Goal: Information Seeking & Learning: Learn about a topic

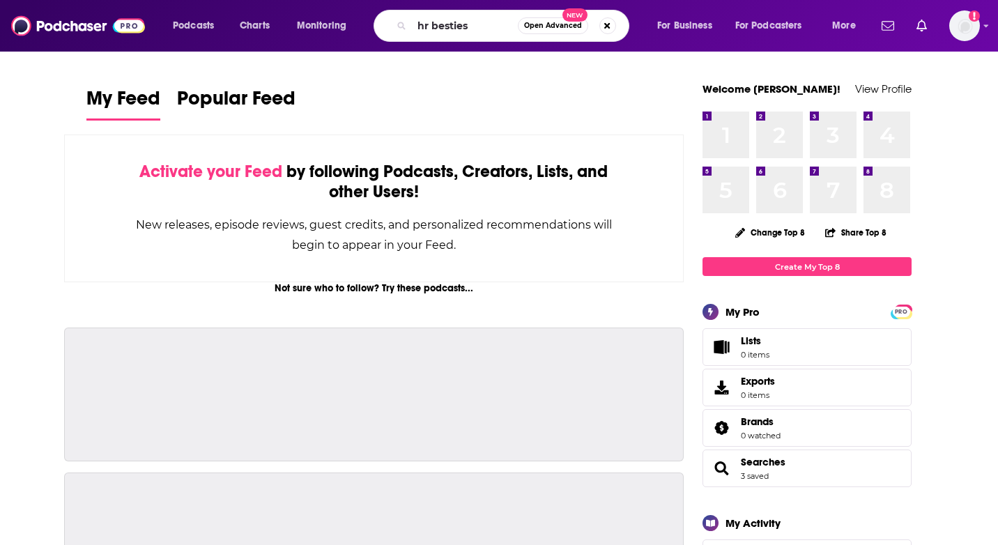
type input "hr besties"
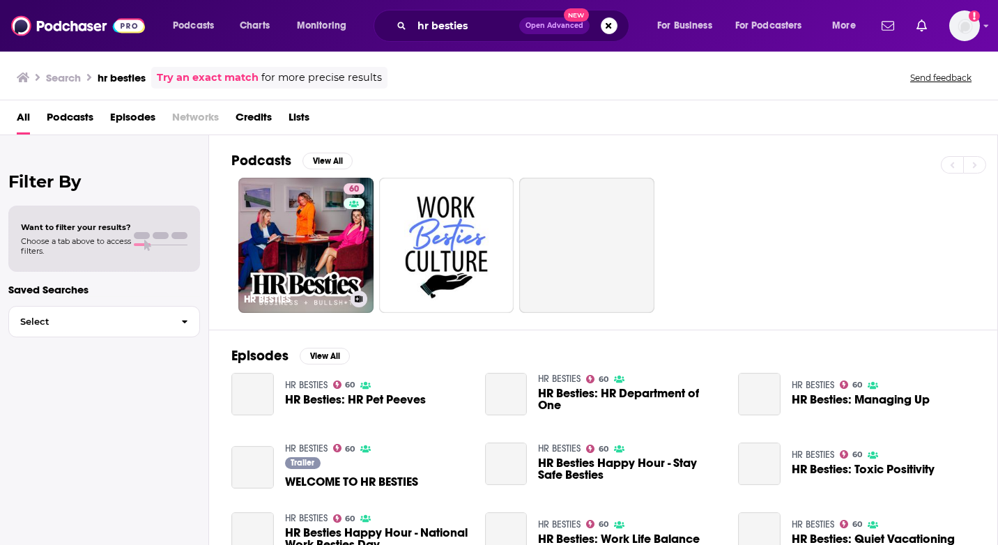
click at [280, 211] on link "60 HR BESTIES" at bounding box center [305, 245] width 135 height 135
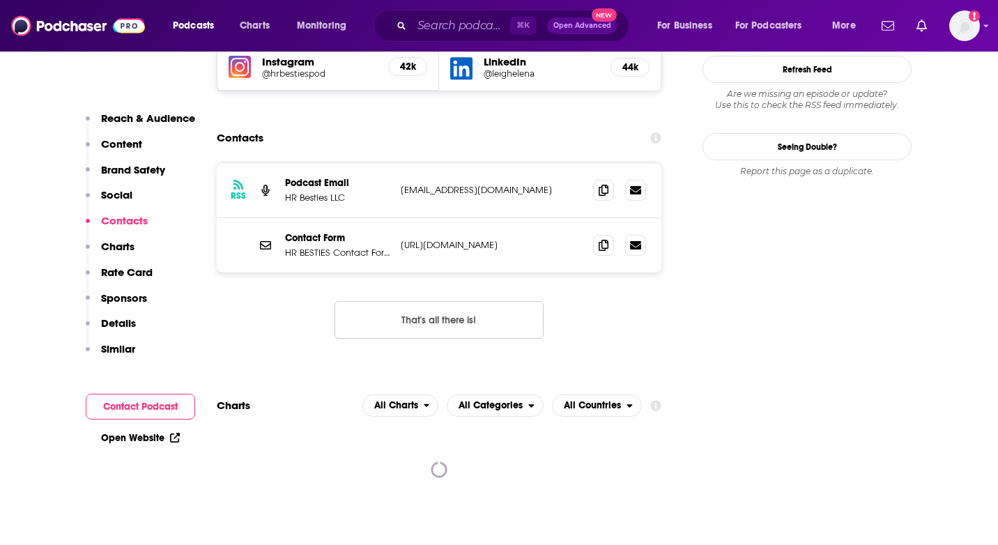
scroll to position [1400, 0]
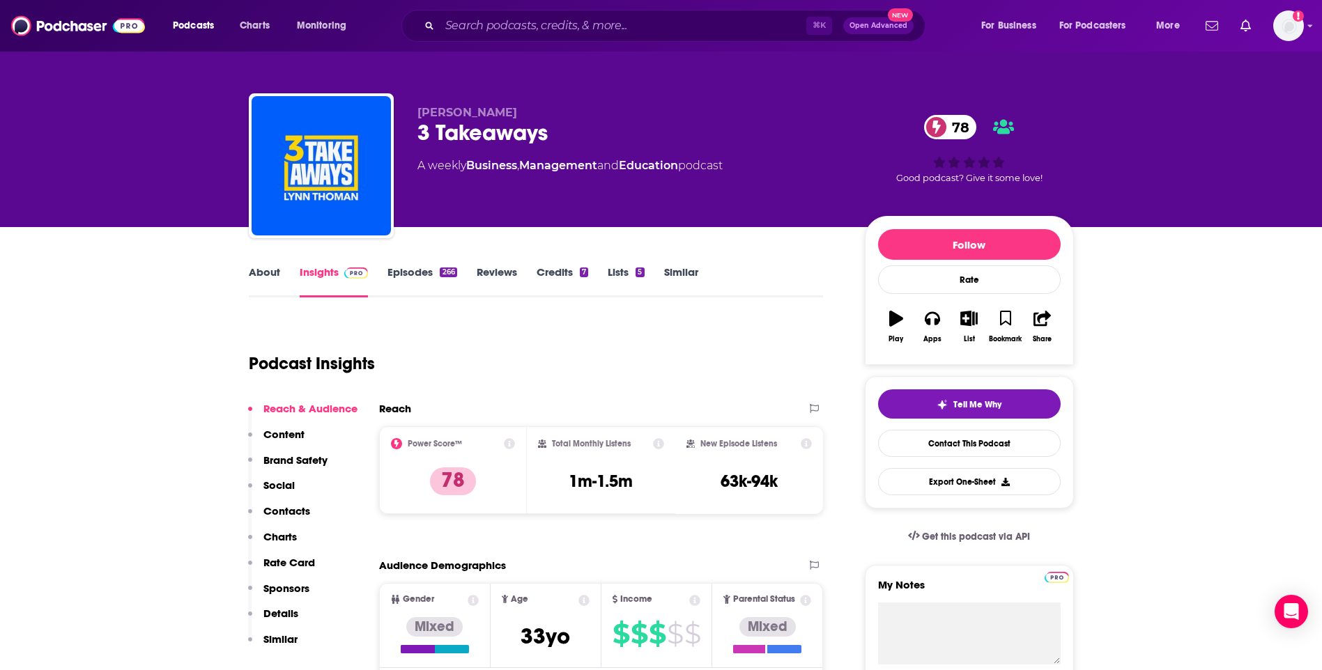
click at [672, 395] on div "Podcast Insights" at bounding box center [536, 361] width 575 height 82
